Goal: Information Seeking & Learning: Learn about a topic

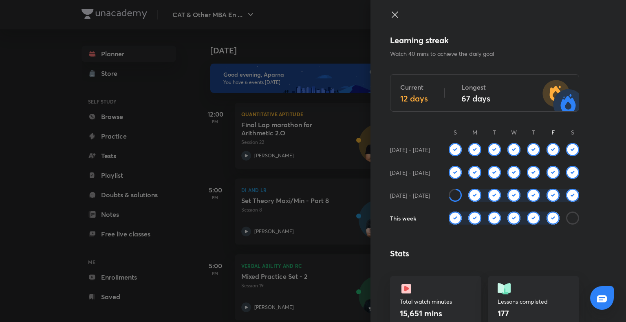
click at [58, 194] on div at bounding box center [313, 161] width 626 height 322
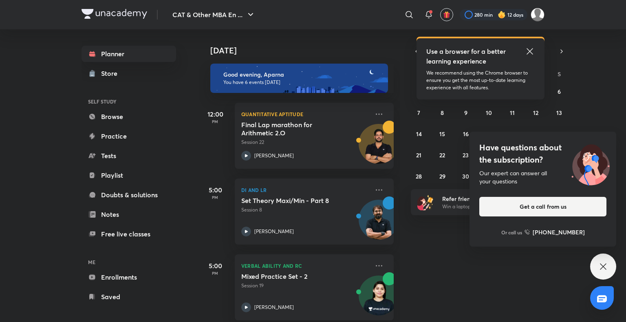
click at [602, 270] on icon at bounding box center [604, 267] width 10 height 10
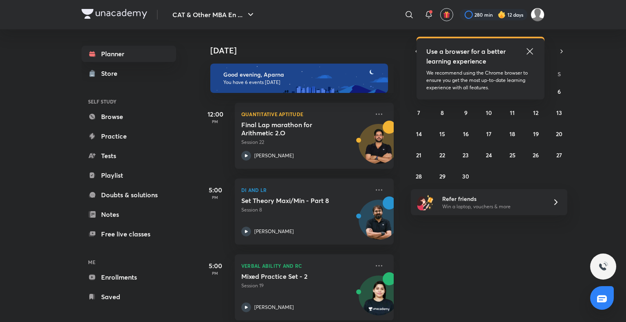
click at [530, 51] on icon at bounding box center [530, 51] width 6 height 6
click at [534, 51] on icon at bounding box center [530, 51] width 10 height 10
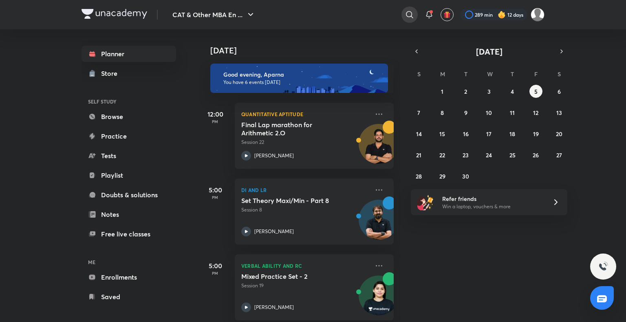
click at [407, 16] on icon at bounding box center [410, 15] width 10 height 10
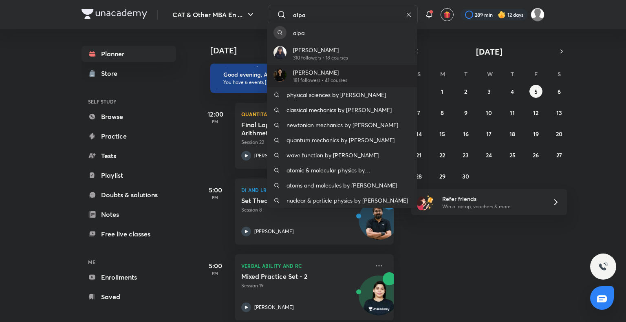
type input "alpa"
click at [349, 68] on div "Alpa Sharma 181 followers • 41 courses" at bounding box center [342, 76] width 150 height 22
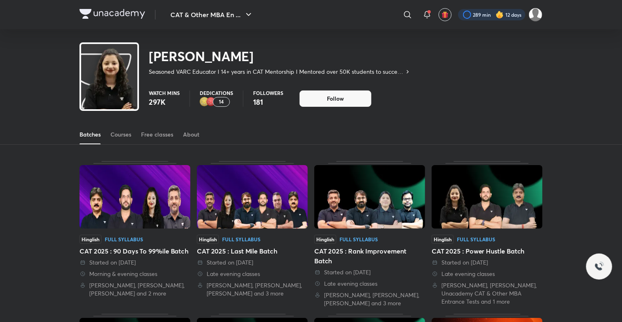
click at [482, 15] on div at bounding box center [491, 14] width 67 height 11
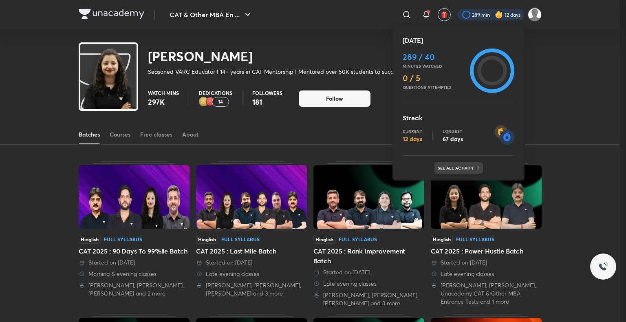
click at [463, 162] on div "See all activity" at bounding box center [459, 167] width 49 height 11
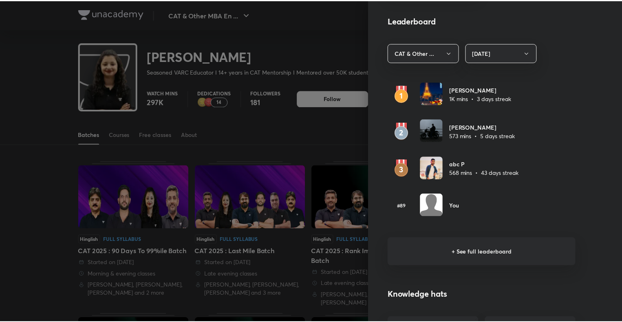
scroll to position [455, 0]
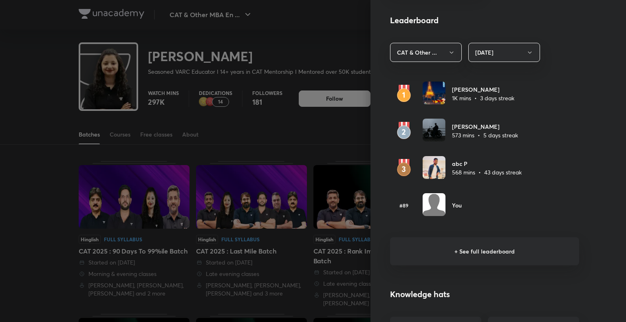
click at [30, 134] on div at bounding box center [313, 161] width 626 height 322
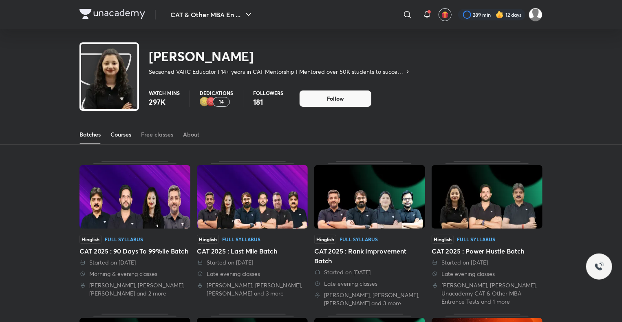
click at [126, 135] on div "Courses" at bounding box center [120, 134] width 21 height 8
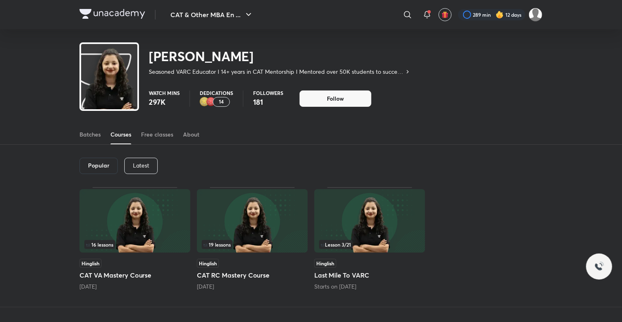
click at [139, 171] on div "Latest" at bounding box center [140, 166] width 33 height 16
click at [166, 221] on img at bounding box center [135, 221] width 111 height 64
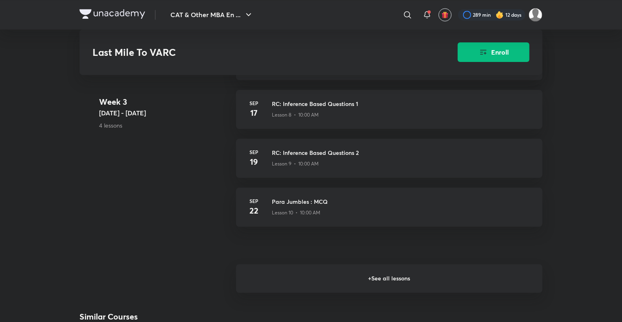
scroll to position [862, 0]
click at [370, 275] on h6 "+ See all lessons" at bounding box center [389, 277] width 307 height 29
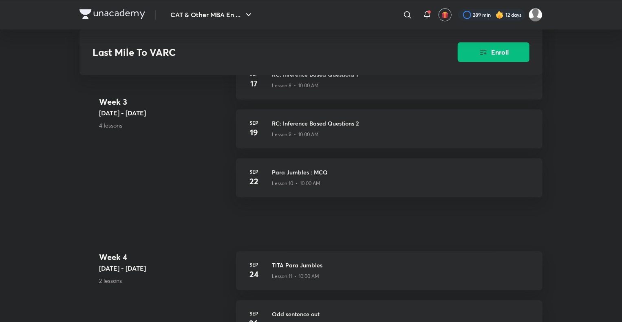
scroll to position [363, 0]
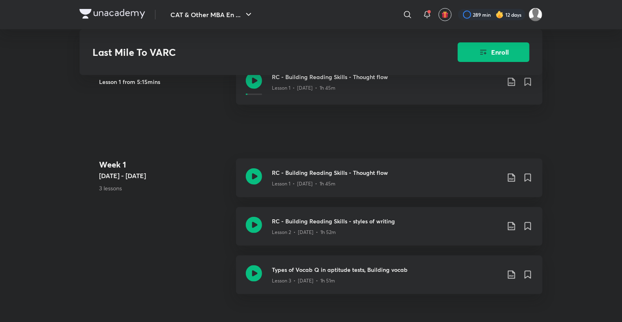
click at [82, 12] on img at bounding box center [113, 14] width 66 height 10
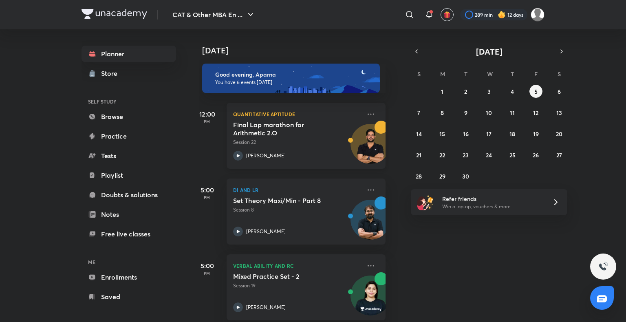
scroll to position [0, 7]
click at [555, 91] on button "6" at bounding box center [559, 91] width 13 height 13
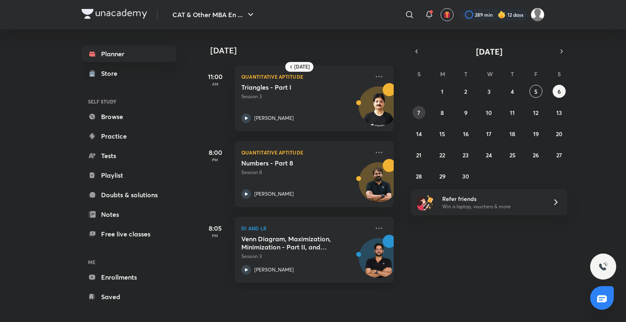
click at [417, 111] on button "7" at bounding box center [419, 112] width 13 height 13
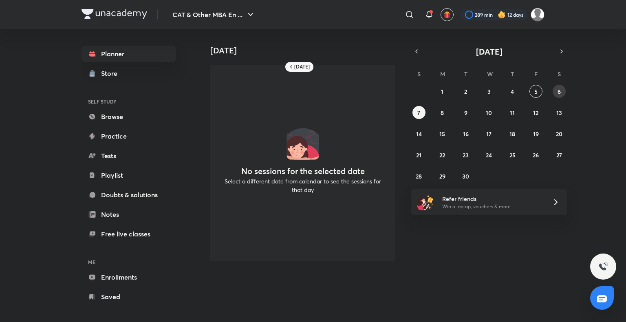
click at [556, 93] on button "6" at bounding box center [559, 91] width 13 height 13
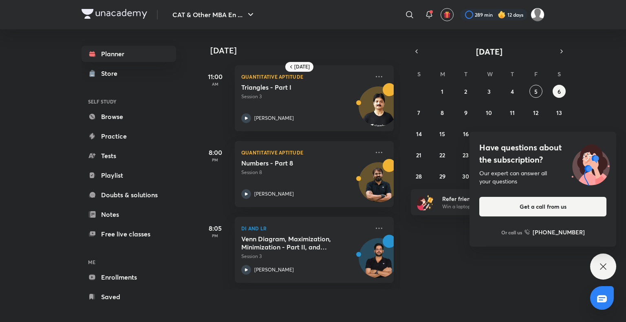
click at [607, 269] on icon at bounding box center [604, 267] width 10 height 10
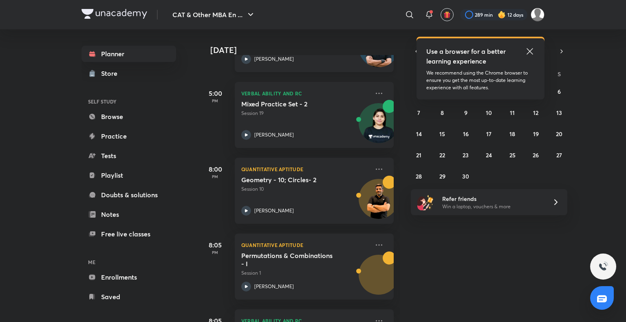
scroll to position [238, 0]
